Goal: Task Accomplishment & Management: Use online tool/utility

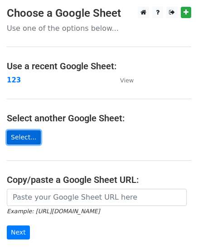
click at [17, 132] on link "Select..." at bounding box center [24, 137] width 34 height 14
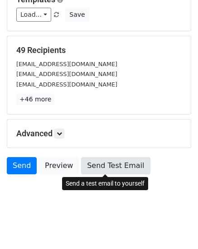
scroll to position [103, 0]
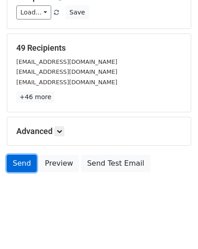
click at [27, 161] on link "Send" at bounding box center [22, 163] width 30 height 17
